Goal: Navigation & Orientation: Find specific page/section

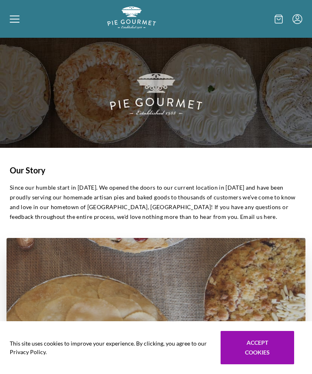
click at [15, 22] on icon at bounding box center [15, 21] width 10 height 1
click at [21, 21] on div "Home Shop" at bounding box center [156, 187] width 312 height 374
click at [12, 27] on div at bounding box center [58, 18] width 97 height 25
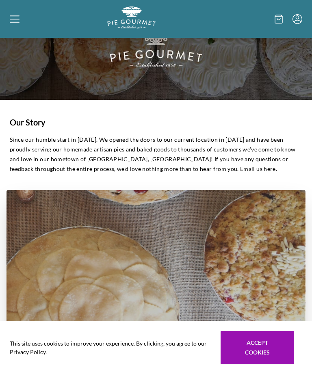
scroll to position [47, 0]
click at [261, 373] on div "Home Shop" at bounding box center [156, 187] width 312 height 374
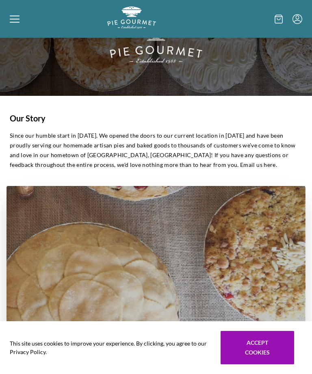
scroll to position [0, 0]
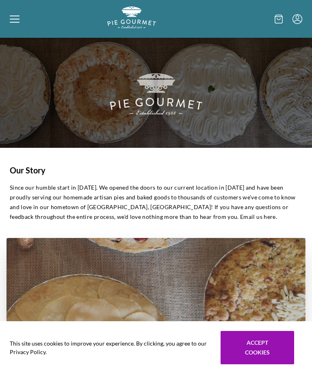
click at [15, 26] on div at bounding box center [58, 18] width 97 height 25
click at [14, 16] on div "Home Shop" at bounding box center [156, 187] width 312 height 374
click at [20, 20] on div at bounding box center [58, 18] width 97 height 25
click at [19, 16] on div "Home Shop" at bounding box center [156, 187] width 312 height 374
click at [21, 26] on div at bounding box center [58, 18] width 97 height 25
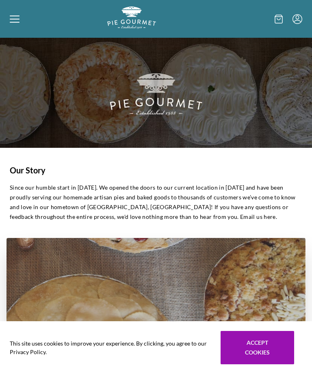
click at [17, 19] on div "Home Shop" at bounding box center [156, 187] width 312 height 374
click at [28, 12] on div at bounding box center [58, 18] width 97 height 25
click at [20, 18] on div "Home Shop" at bounding box center [156, 187] width 312 height 374
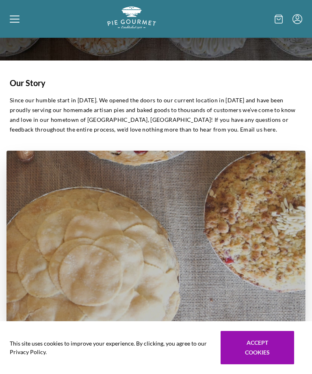
scroll to position [109, 0]
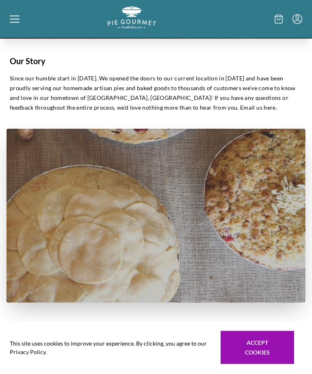
click at [258, 373] on div "Home Shop" at bounding box center [156, 187] width 312 height 374
click at [270, 364] on button "Accept cookies" at bounding box center [256, 347] width 73 height 33
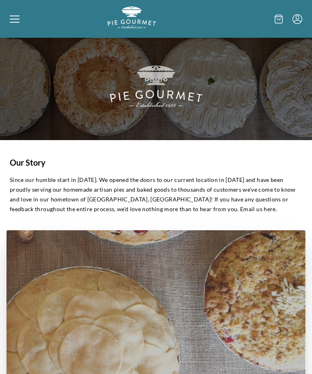
scroll to position [0, 0]
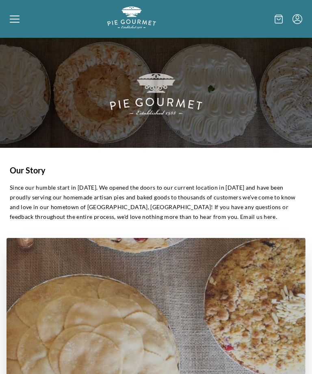
click at [19, 28] on div at bounding box center [58, 18] width 97 height 25
click at [19, 17] on div "Home Shop" at bounding box center [156, 187] width 312 height 374
click at [18, 18] on icon at bounding box center [15, 19] width 10 height 10
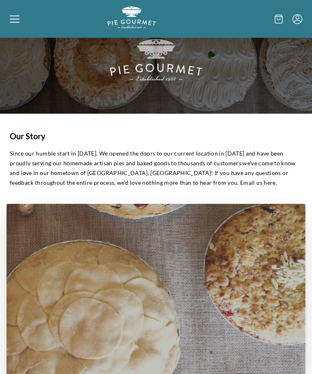
scroll to position [37, 0]
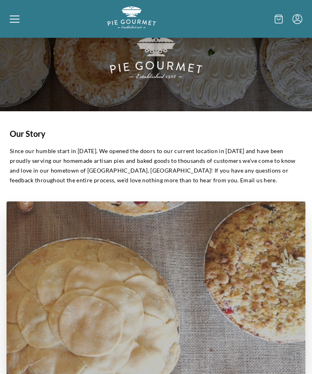
click at [14, 18] on div "Home Shop" at bounding box center [156, 187] width 312 height 374
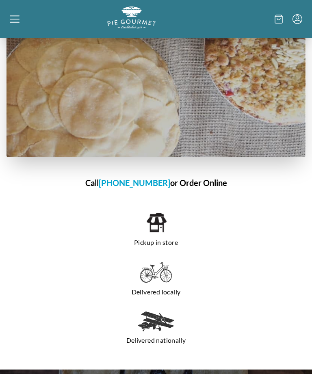
scroll to position [524, 0]
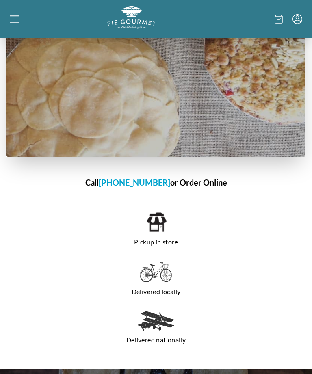
click at [205, 183] on h1 "Call [PHONE_NUMBER] or Order Online" at bounding box center [155, 182] width 299 height 12
click at [198, 185] on h1 "Call [PHONE_NUMBER] or Order Online" at bounding box center [155, 182] width 299 height 12
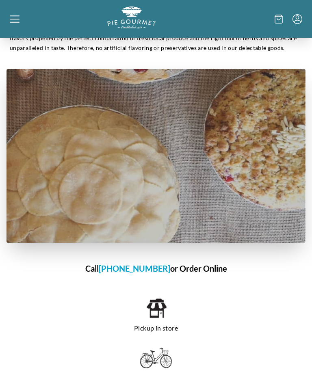
scroll to position [440, 0]
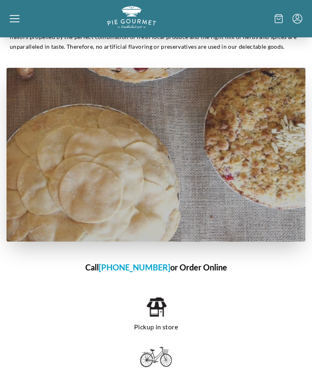
click at [204, 263] on h1 "Call [PHONE_NUMBER] or Order Online" at bounding box center [155, 267] width 299 height 12
click at [204, 265] on h1 "Call [PHONE_NUMBER] or Order Online" at bounding box center [155, 267] width 299 height 12
click at [203, 262] on h1 "Call [PHONE_NUMBER] or Order Online" at bounding box center [155, 267] width 299 height 12
click at [205, 271] on h1 "Call [PHONE_NUMBER] or Order Online" at bounding box center [155, 267] width 299 height 12
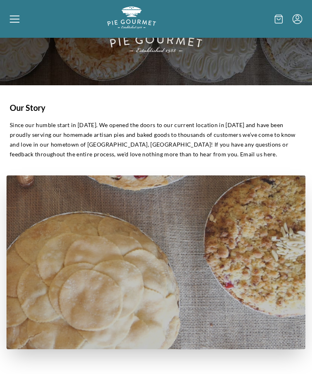
scroll to position [0, 0]
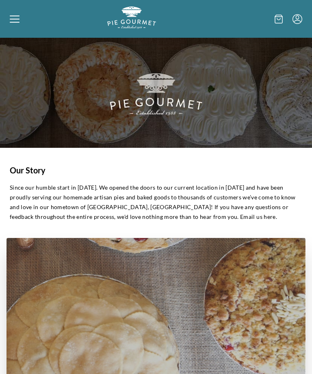
click at [11, 15] on icon at bounding box center [15, 19] width 10 height 10
click at [13, 15] on div "Home Shop" at bounding box center [156, 187] width 312 height 374
click at [24, 17] on div at bounding box center [58, 18] width 97 height 25
click at [17, 20] on icon at bounding box center [15, 19] width 10 height 10
click at [12, 24] on div "Home Shop" at bounding box center [156, 187] width 312 height 374
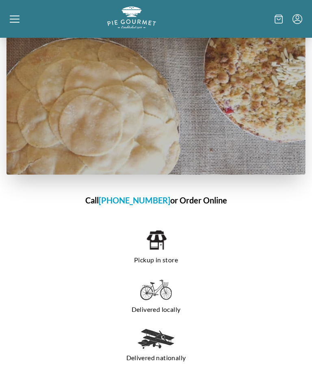
scroll to position [518, 0]
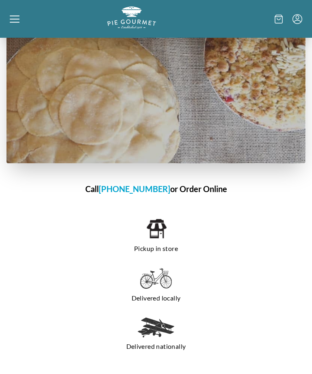
click at [200, 187] on h1 "Call [PHONE_NUMBER] or Order Online" at bounding box center [155, 189] width 299 height 12
click at [201, 187] on h1 "Call [PHONE_NUMBER] or Order Online" at bounding box center [155, 189] width 299 height 12
click at [204, 182] on section "Call 703-281-7437 or Order Online Pickup in store Delivered locally Delivered n…" at bounding box center [156, 273] width 312 height 206
